Goal: Task Accomplishment & Management: Use online tool/utility

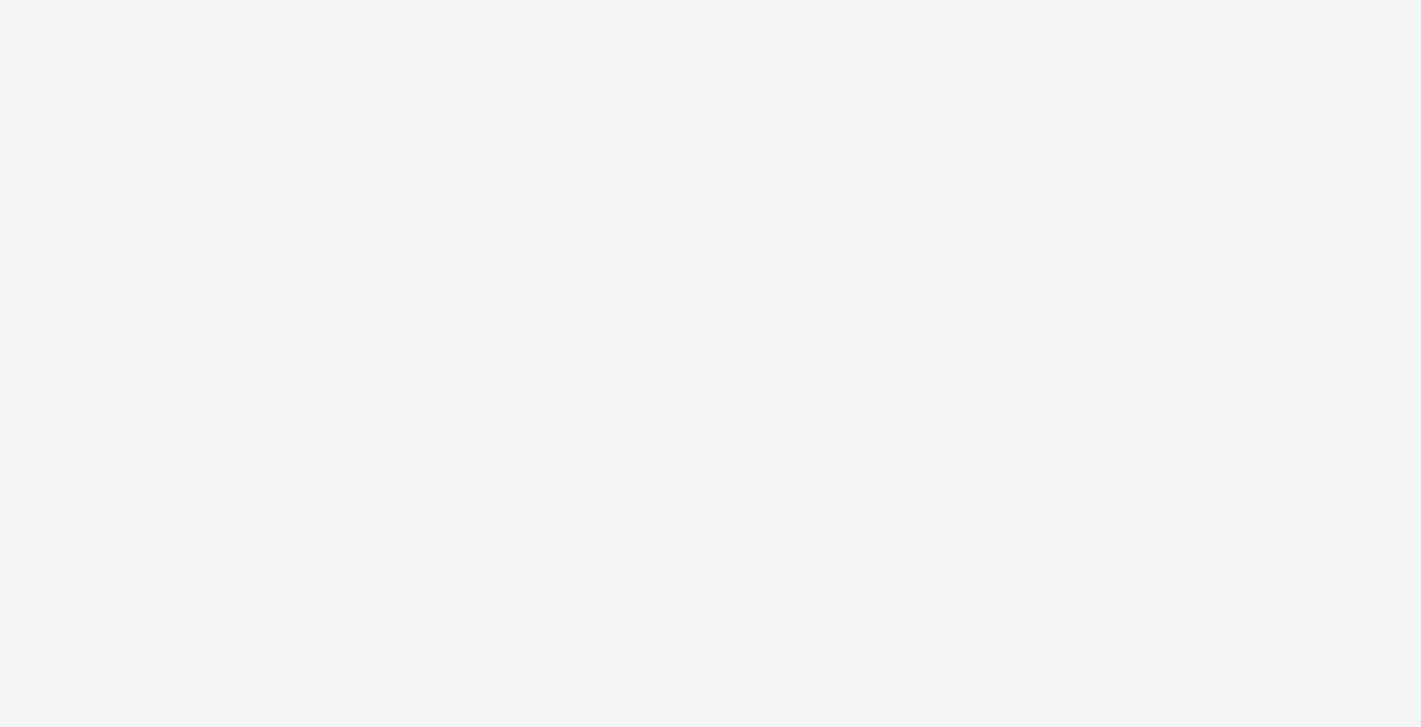
select select "10bae079-8a11-4fca-8b47-9e5fc357b551"
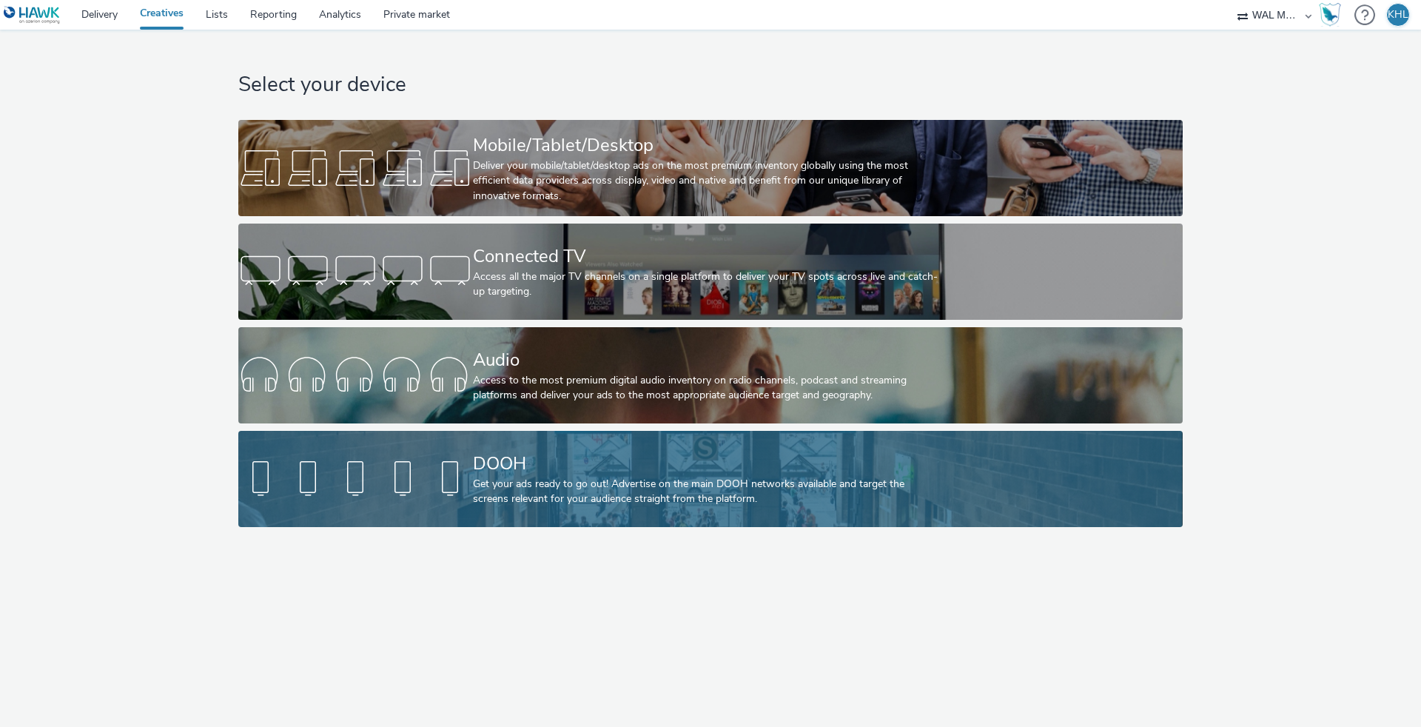
click at [561, 486] on div "Get your ads ready to go out! Advertise on the main DOOH networks available and…" at bounding box center [707, 492] width 469 height 30
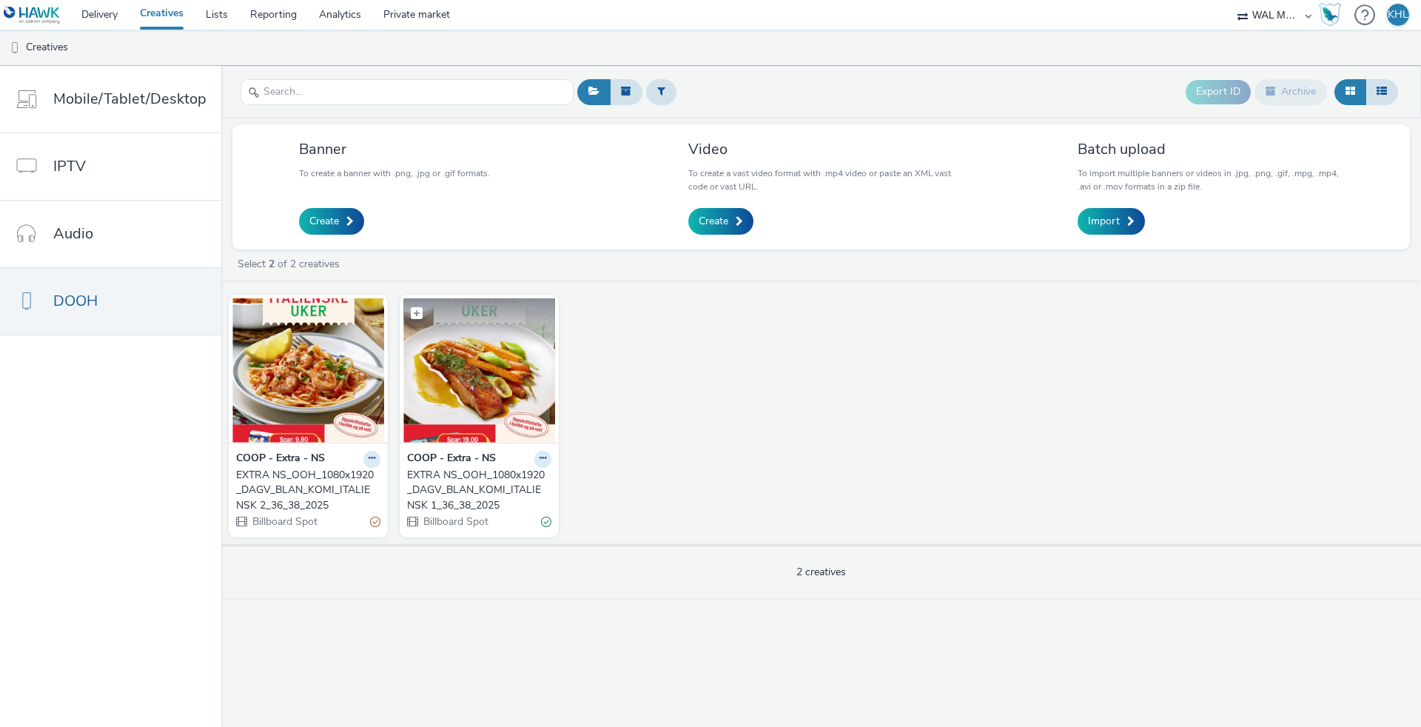
click at [478, 368] on img at bounding box center [479, 370] width 152 height 144
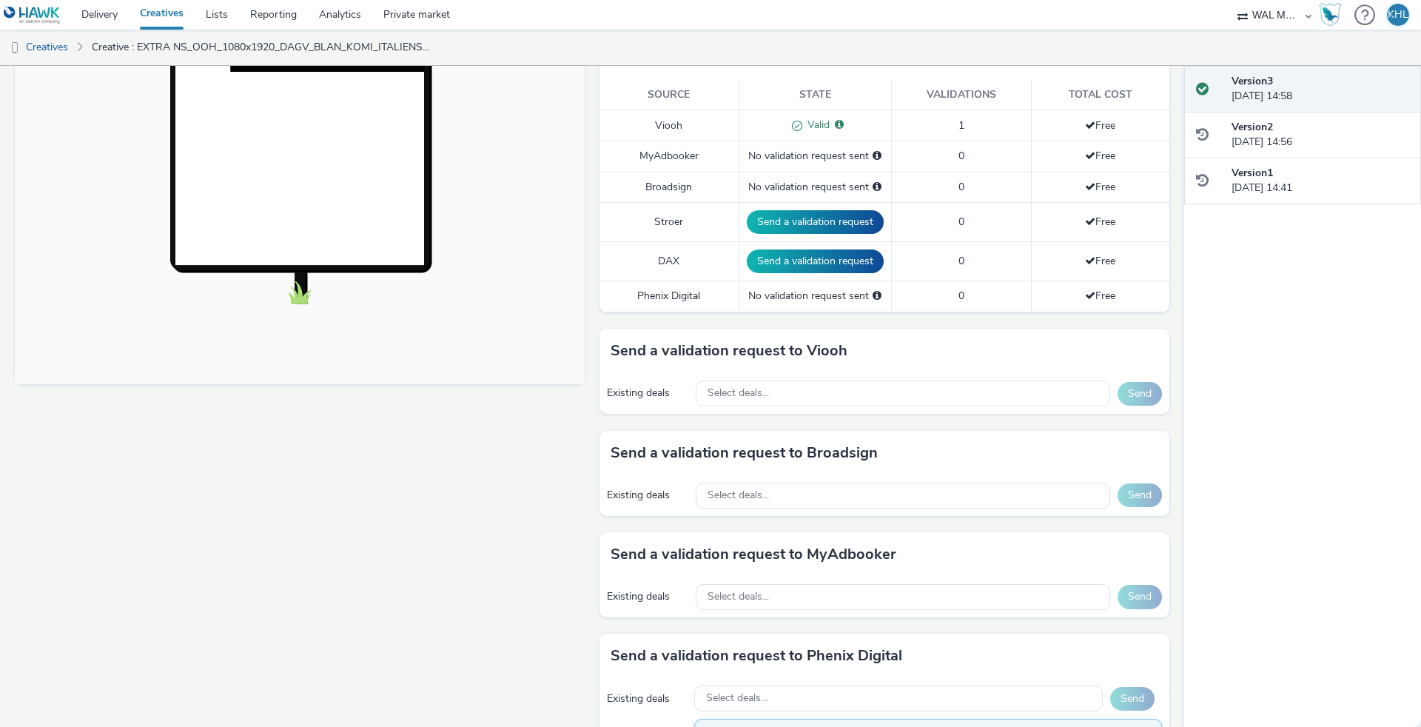
scroll to position [403, 0]
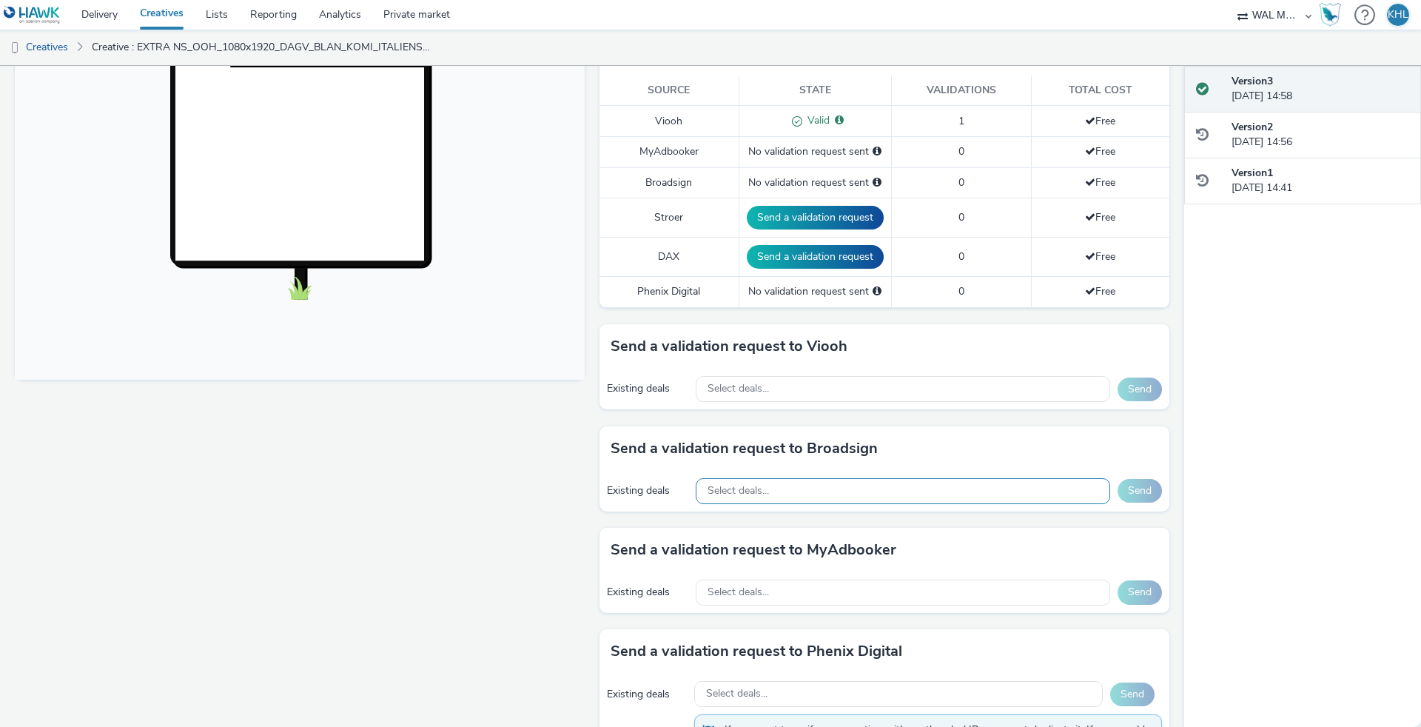
click at [848, 495] on div "Select deals..." at bounding box center [903, 491] width 415 height 26
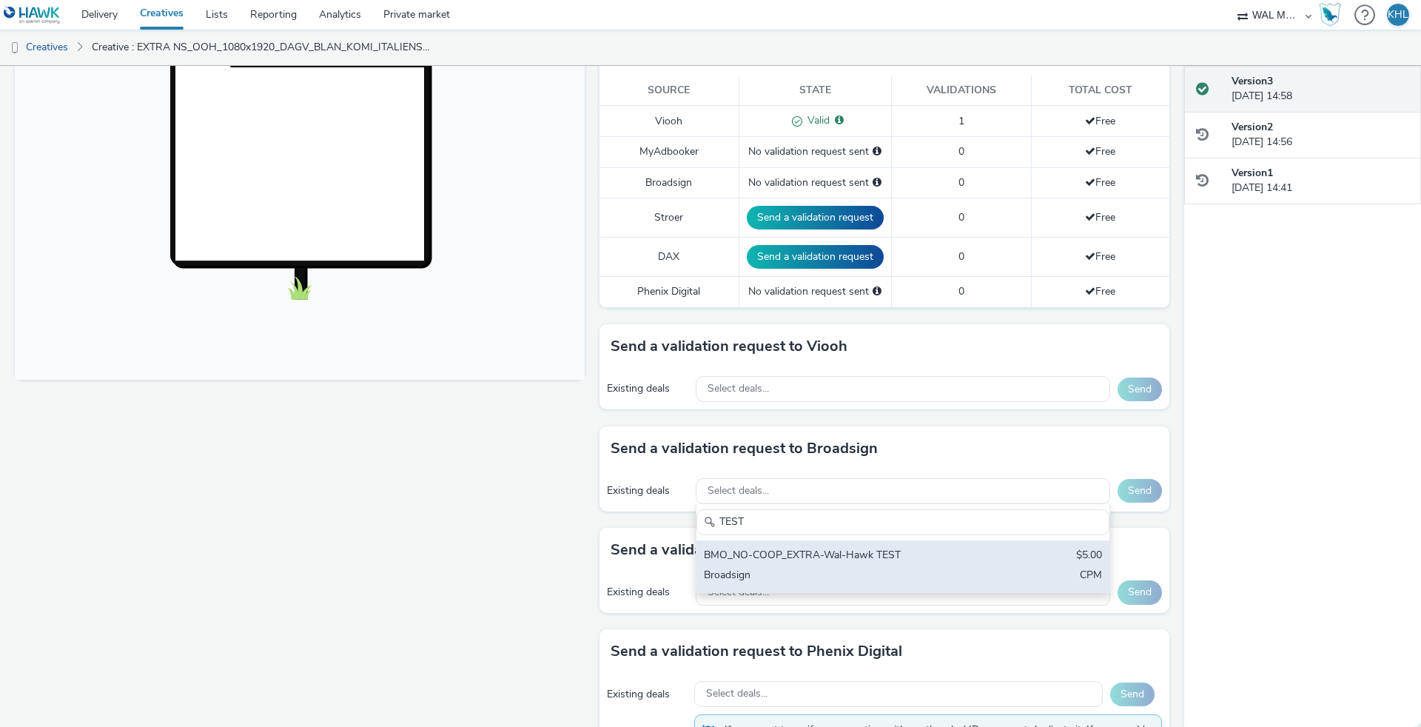
type input "TEST"
click at [851, 574] on div "Broadsign" at bounding box center [835, 576] width 263 height 17
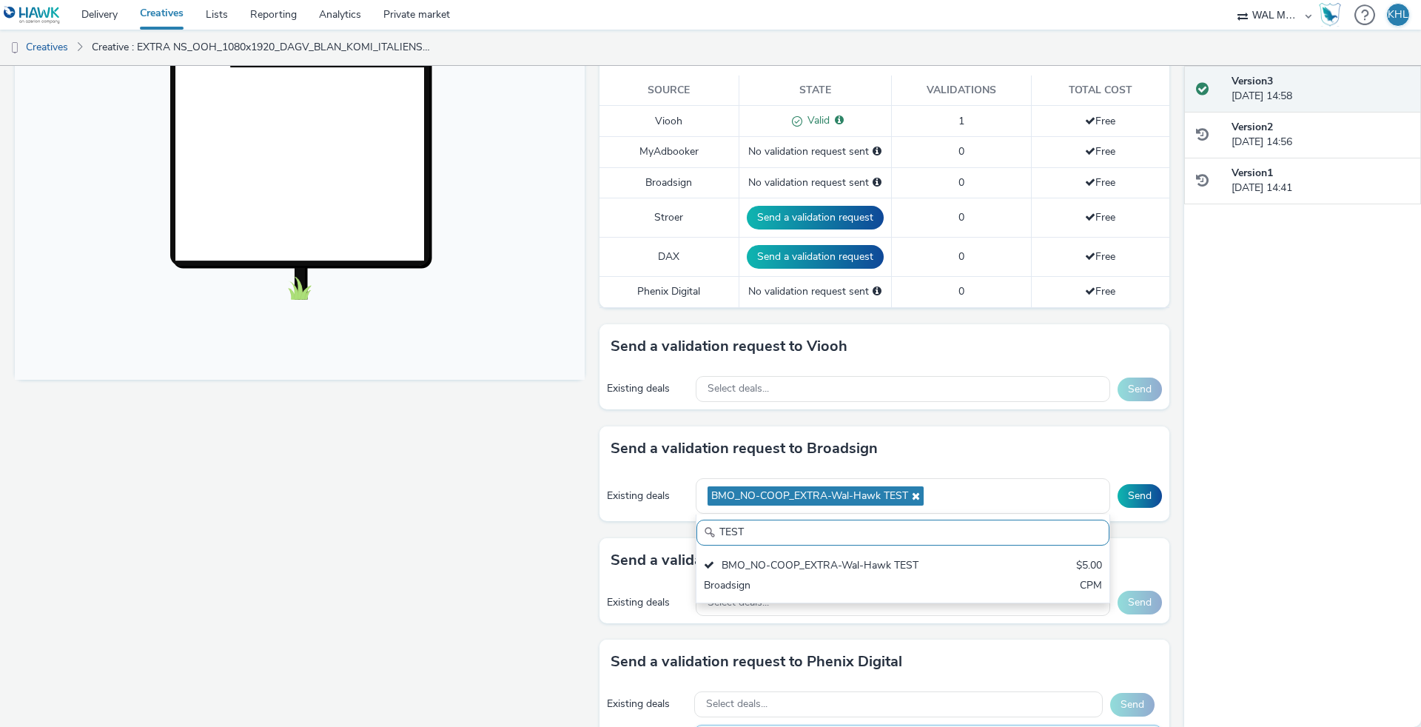
click at [1135, 486] on button "Send" at bounding box center [1140, 496] width 44 height 24
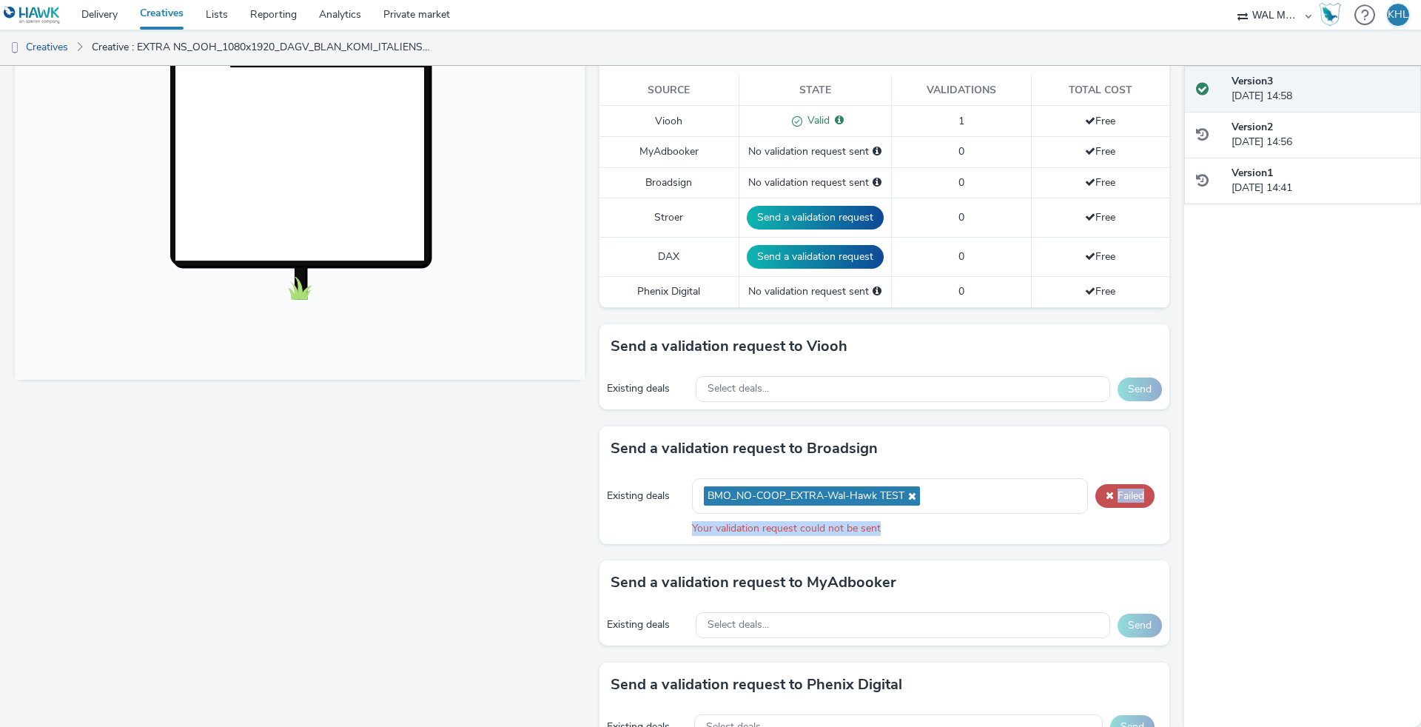
drag, startPoint x: 697, startPoint y: 526, endPoint x: 608, endPoint y: 525, distance: 88.1
click at [608, 525] on div "Existing deals BMO_NO-COOP_EXTRA-Wal-Hawk TEST Failed Your validation request c…" at bounding box center [885, 507] width 570 height 73
click at [619, 524] on div "Existing deals BMO_NO-COOP_EXTRA-Wal-Hawk TEST Failed Your validation request c…" at bounding box center [885, 507] width 570 height 73
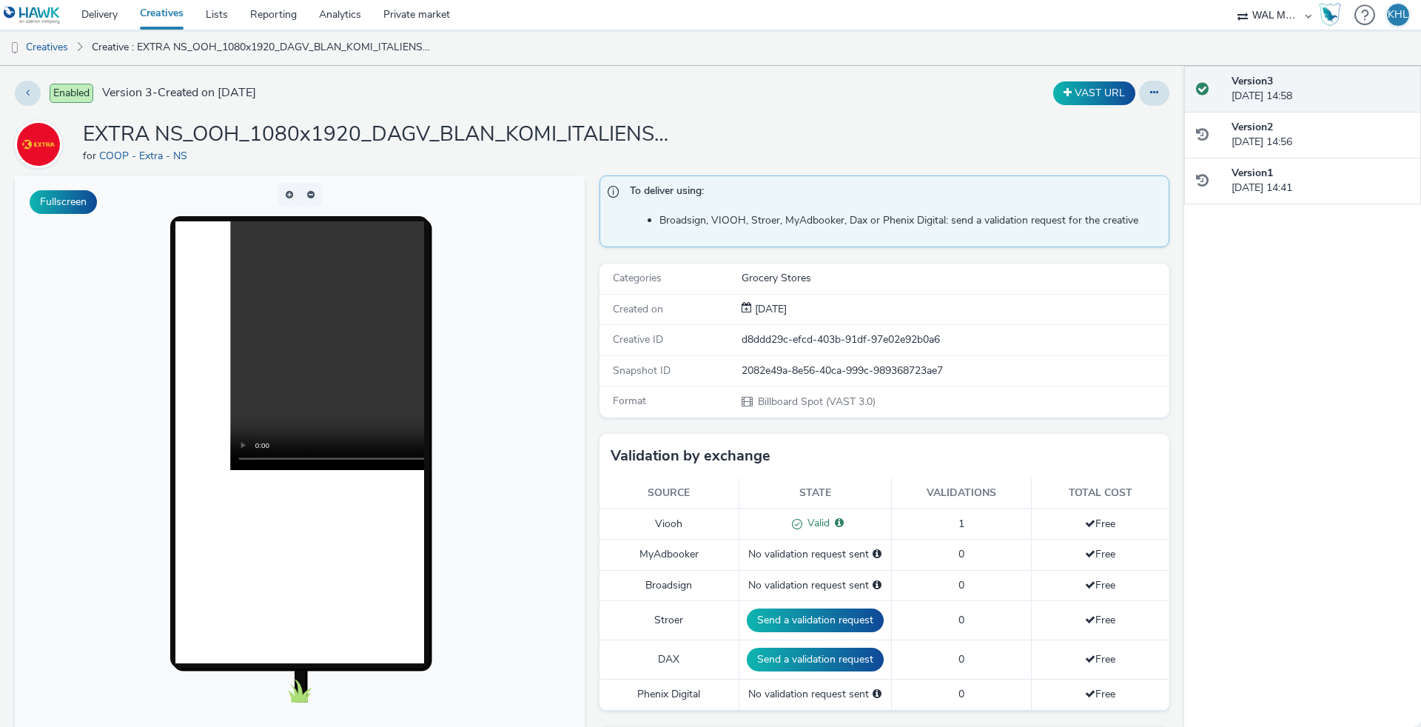
scroll to position [0, 0]
drag, startPoint x: 711, startPoint y: 154, endPoint x: 706, endPoint y: 164, distance: 11.3
click at [706, 164] on div "EXTRA NS_OOH_1080x1920_DAGV_BLAN_KOMI_ITALIENSK 1_36_38_2025 for COOP - Extra -…" at bounding box center [592, 144] width 1155 height 47
click at [407, 4] on link "Private market" at bounding box center [416, 15] width 89 height 30
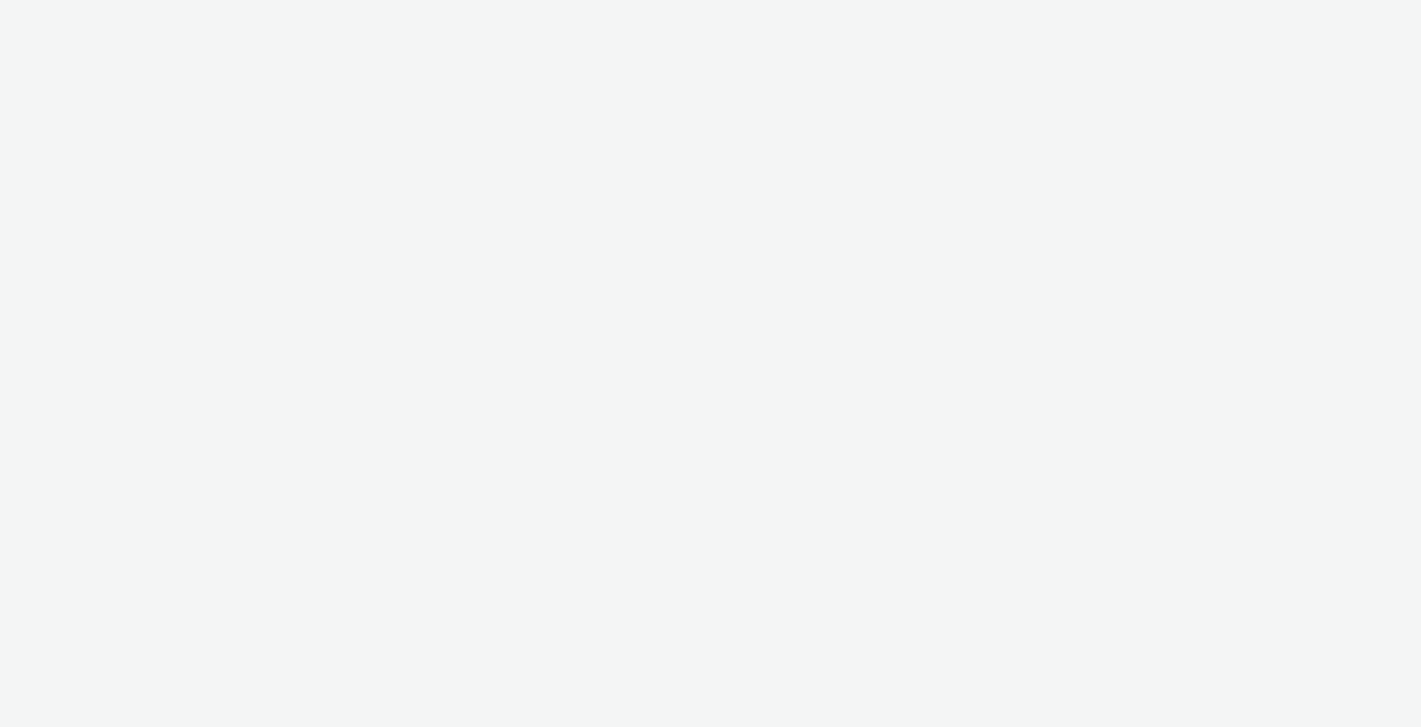
select select "10bae079-8a11-4fca-8b47-9e5fc357b551"
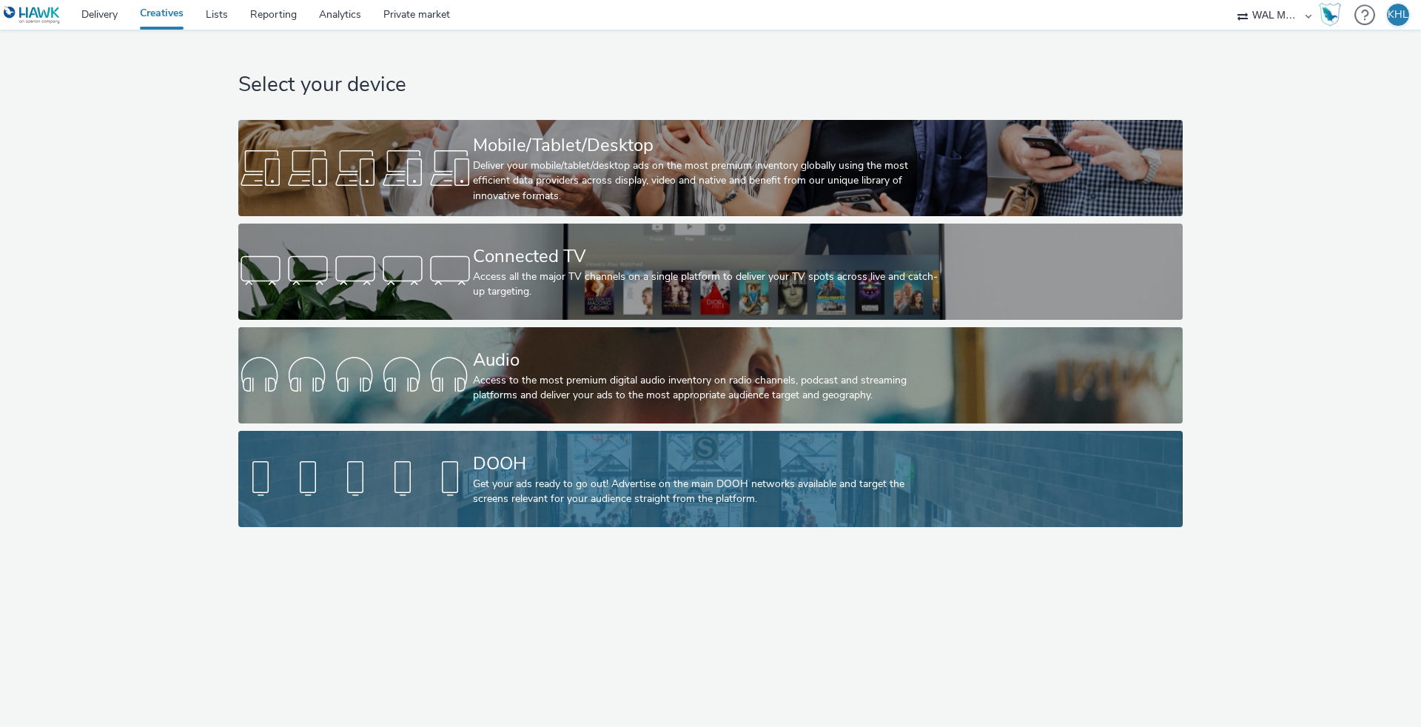
click at [472, 471] on div at bounding box center [355, 478] width 235 height 47
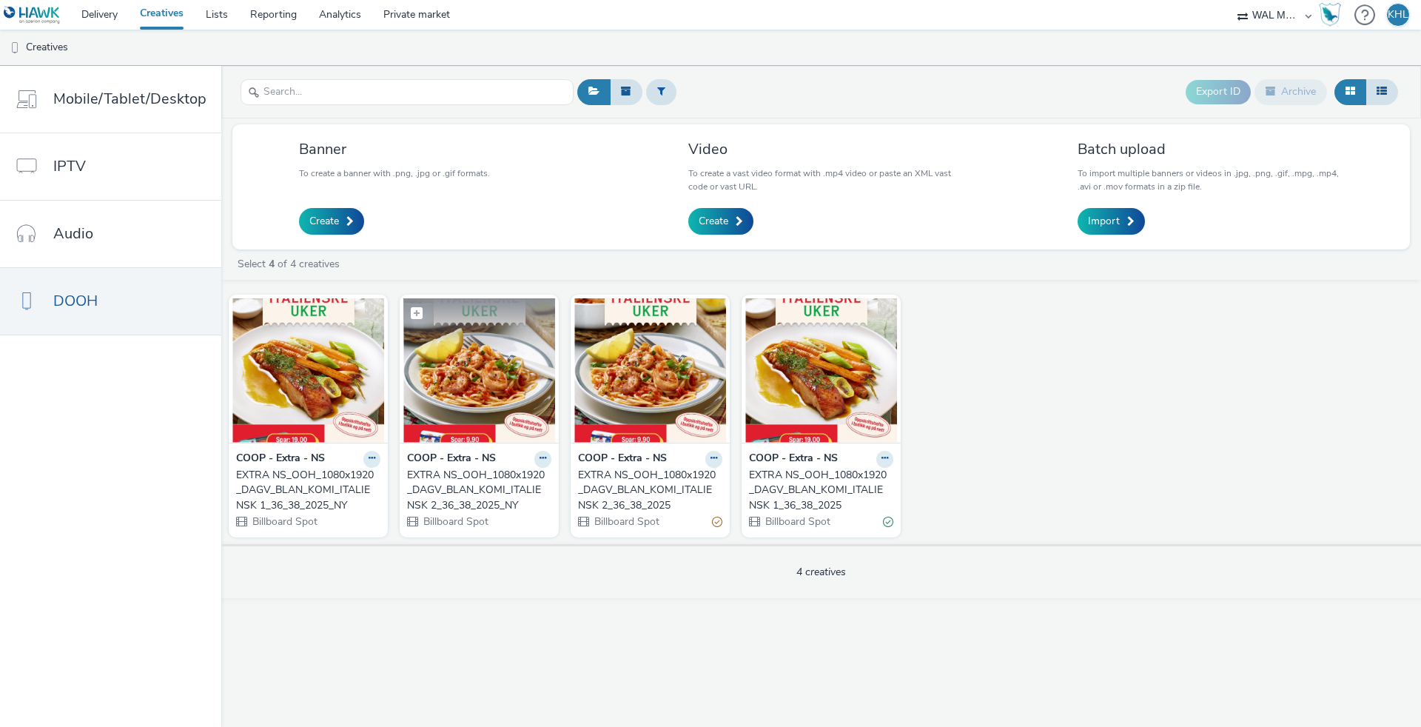
click at [477, 371] on img at bounding box center [479, 370] width 152 height 144
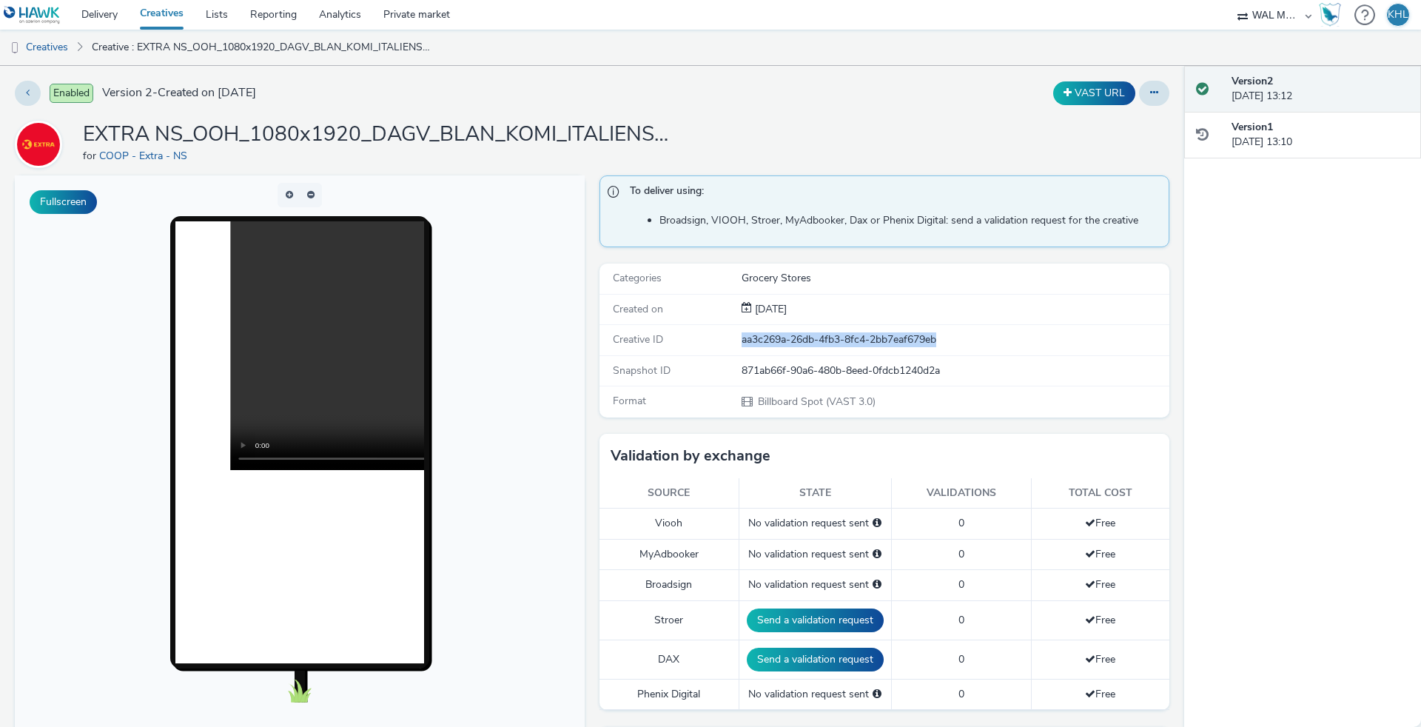
drag, startPoint x: 962, startPoint y: 339, endPoint x: 733, endPoint y: 346, distance: 229.6
click at [733, 346] on div "Creative ID aa3c269a-26db-4fb3-8fc4-2bb7eaf679eb" at bounding box center [885, 340] width 570 height 30
click at [523, 116] on div "Enabled Version 2 - Created on 02 September 2025 VAST URL EXTRA NS_OOH_1080x192…" at bounding box center [592, 396] width 1184 height 661
click at [151, 25] on link "Creatives" at bounding box center [162, 15] width 66 height 30
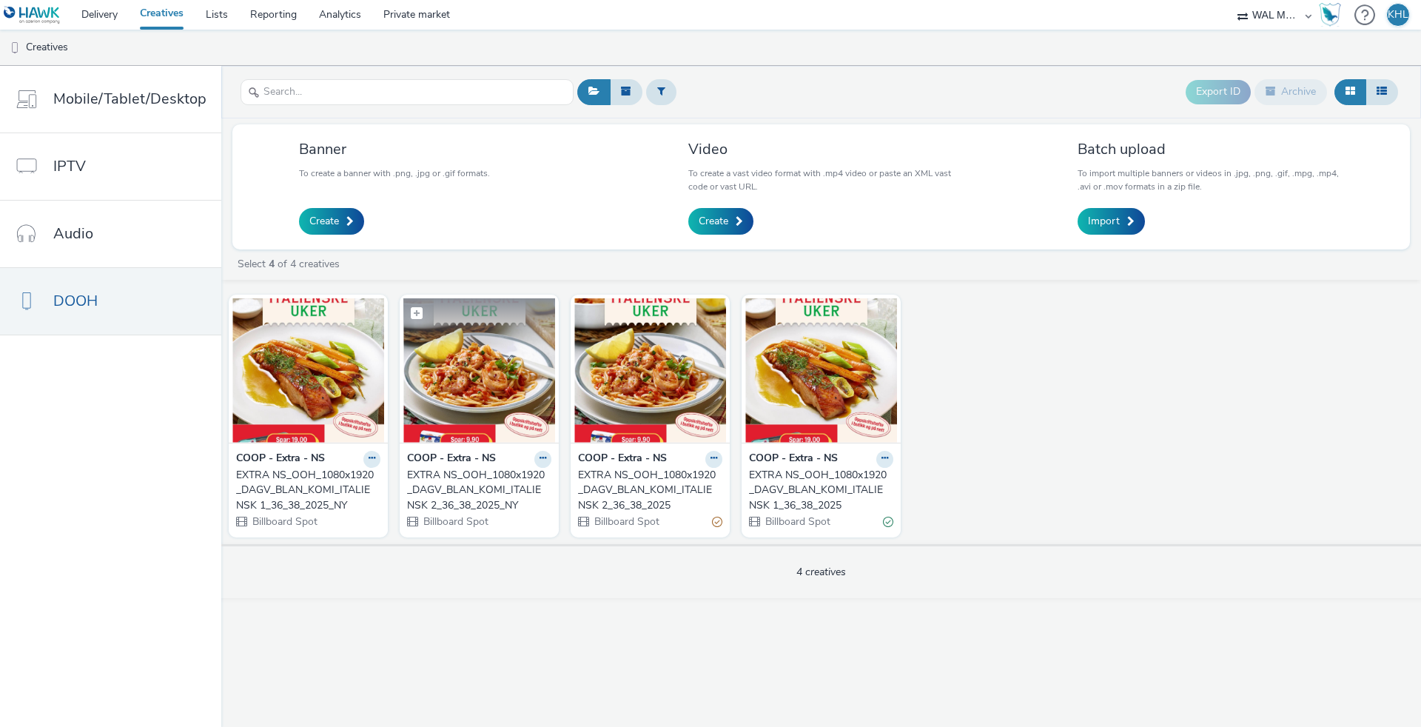
click at [481, 375] on img at bounding box center [479, 370] width 152 height 144
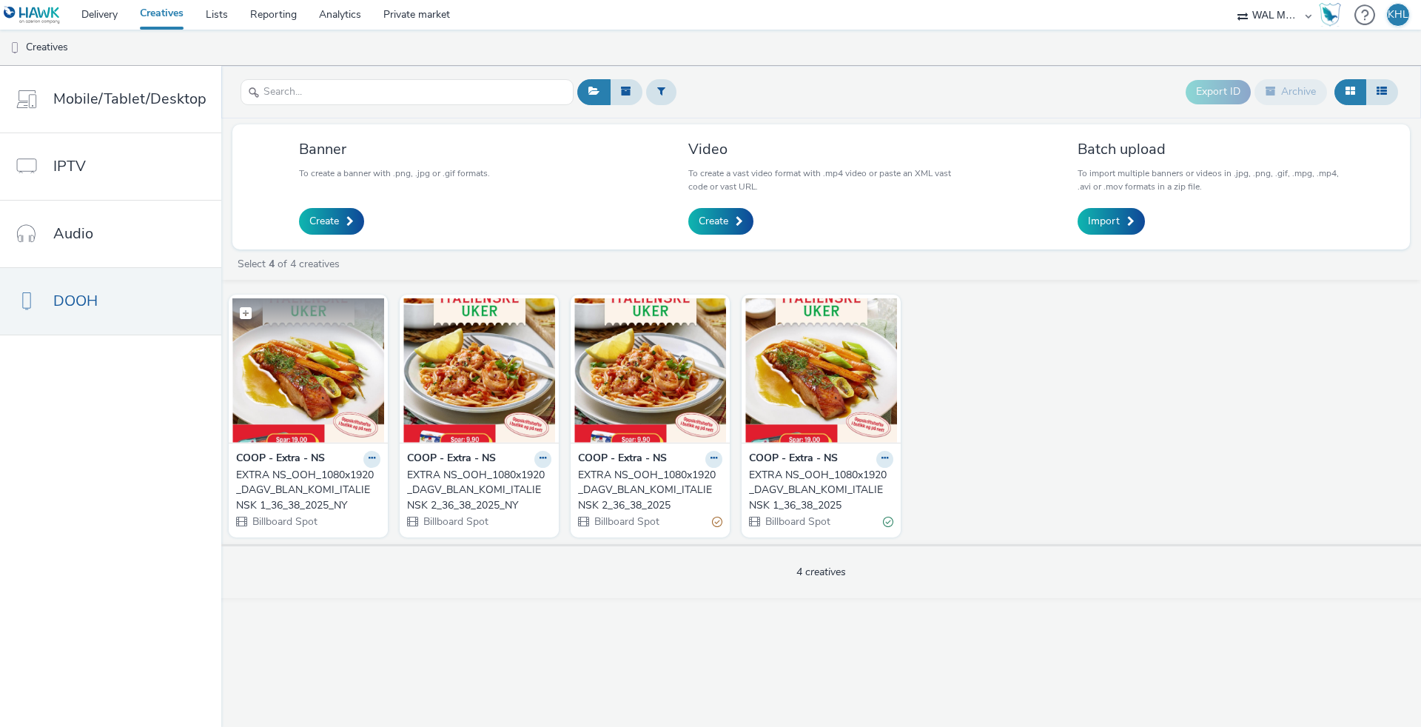
click at [350, 383] on img at bounding box center [308, 370] width 152 height 144
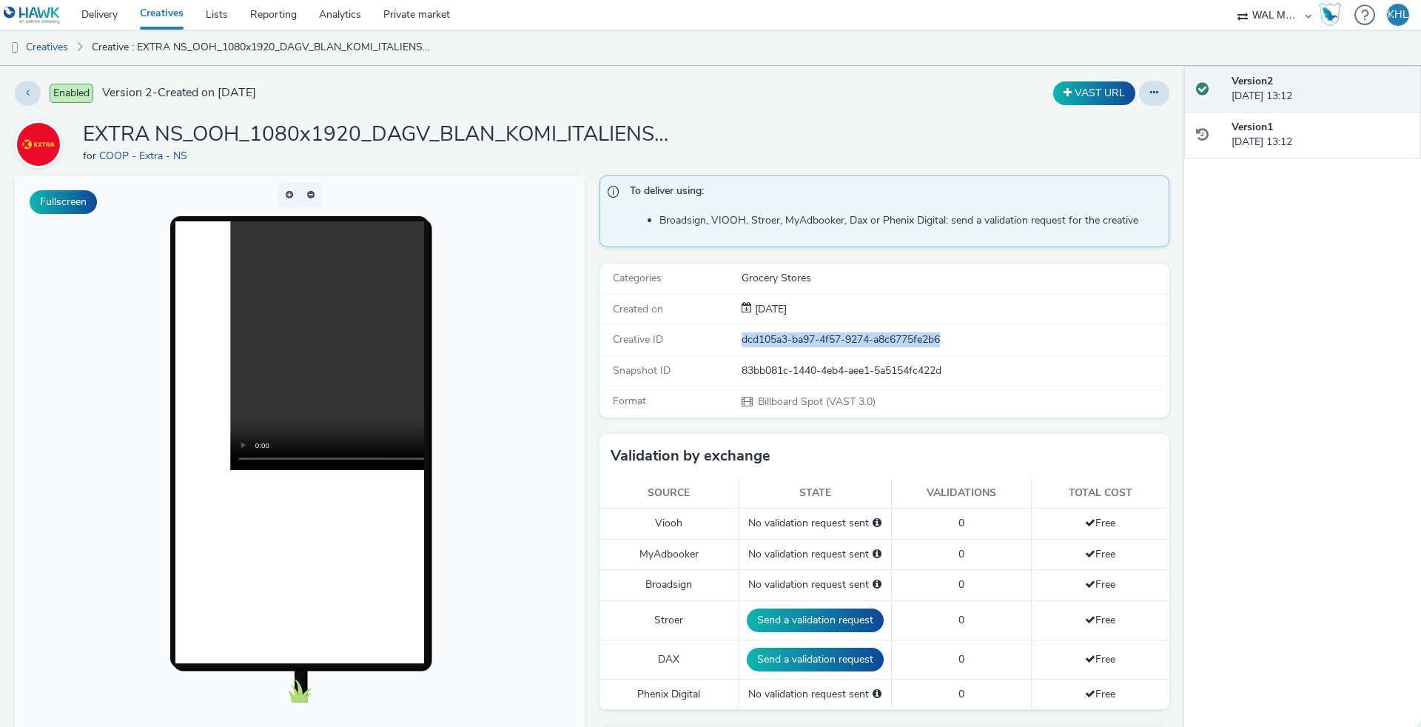
drag, startPoint x: 961, startPoint y: 346, endPoint x: 418, endPoint y: 1, distance: 642.9
click at [742, 338] on div "dcd105a3-ba97-4f57-9274-a8c6775fe2b6" at bounding box center [955, 339] width 426 height 15
copy div "dcd105a3-ba97-4f57-9274-a8c6775fe2b6"
